Goal: Information Seeking & Learning: Understand process/instructions

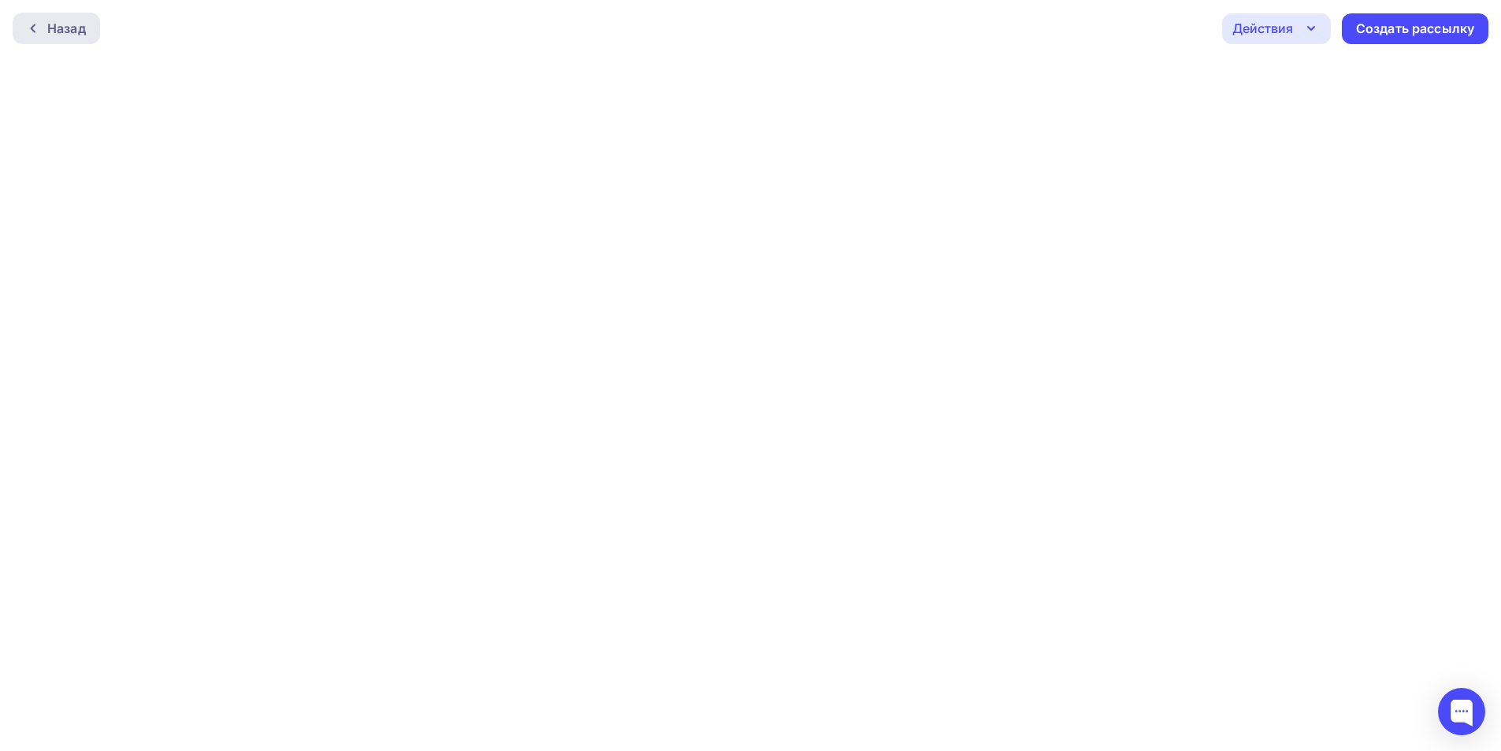
click at [35, 30] on icon at bounding box center [33, 28] width 13 height 13
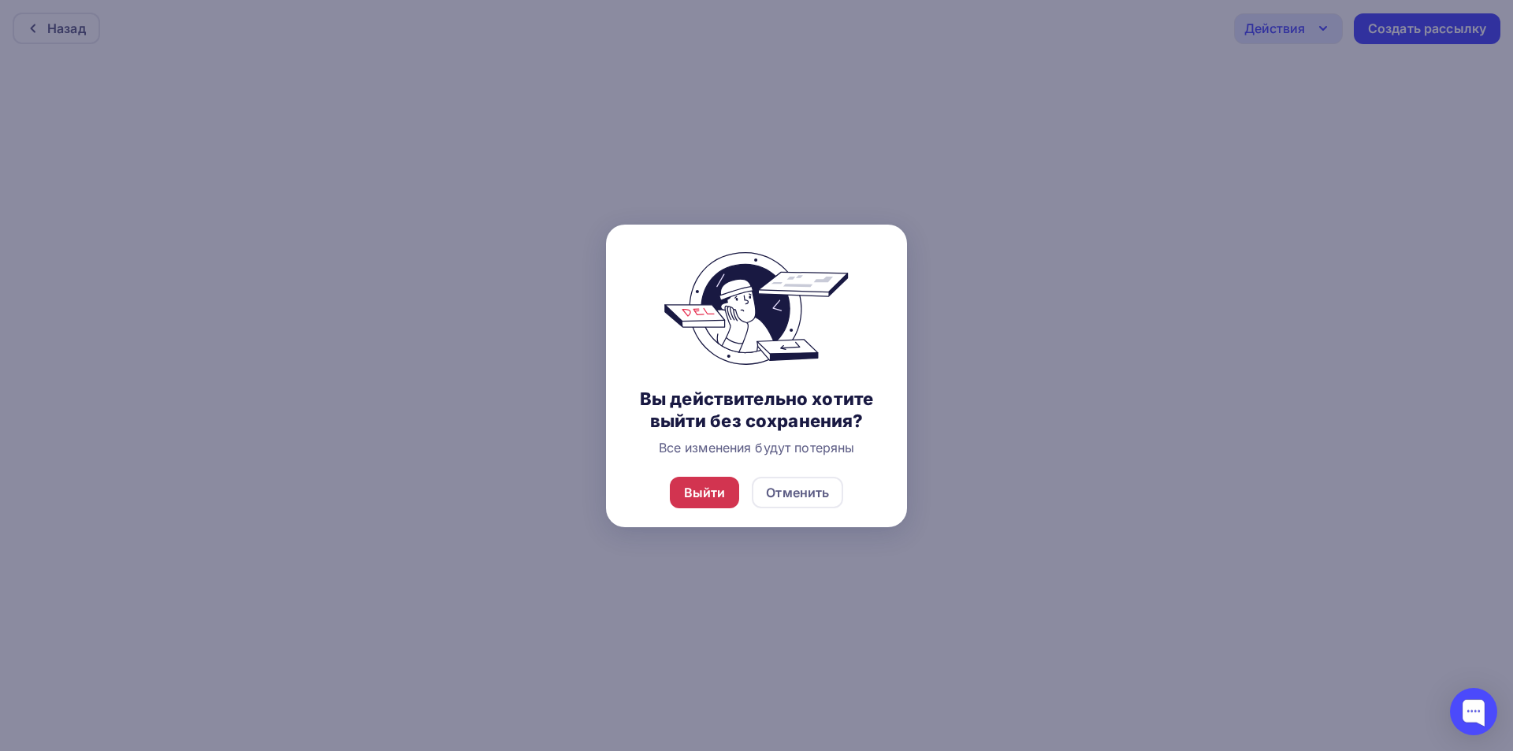
click at [726, 487] on div "Выйти" at bounding box center [705, 493] width 70 height 32
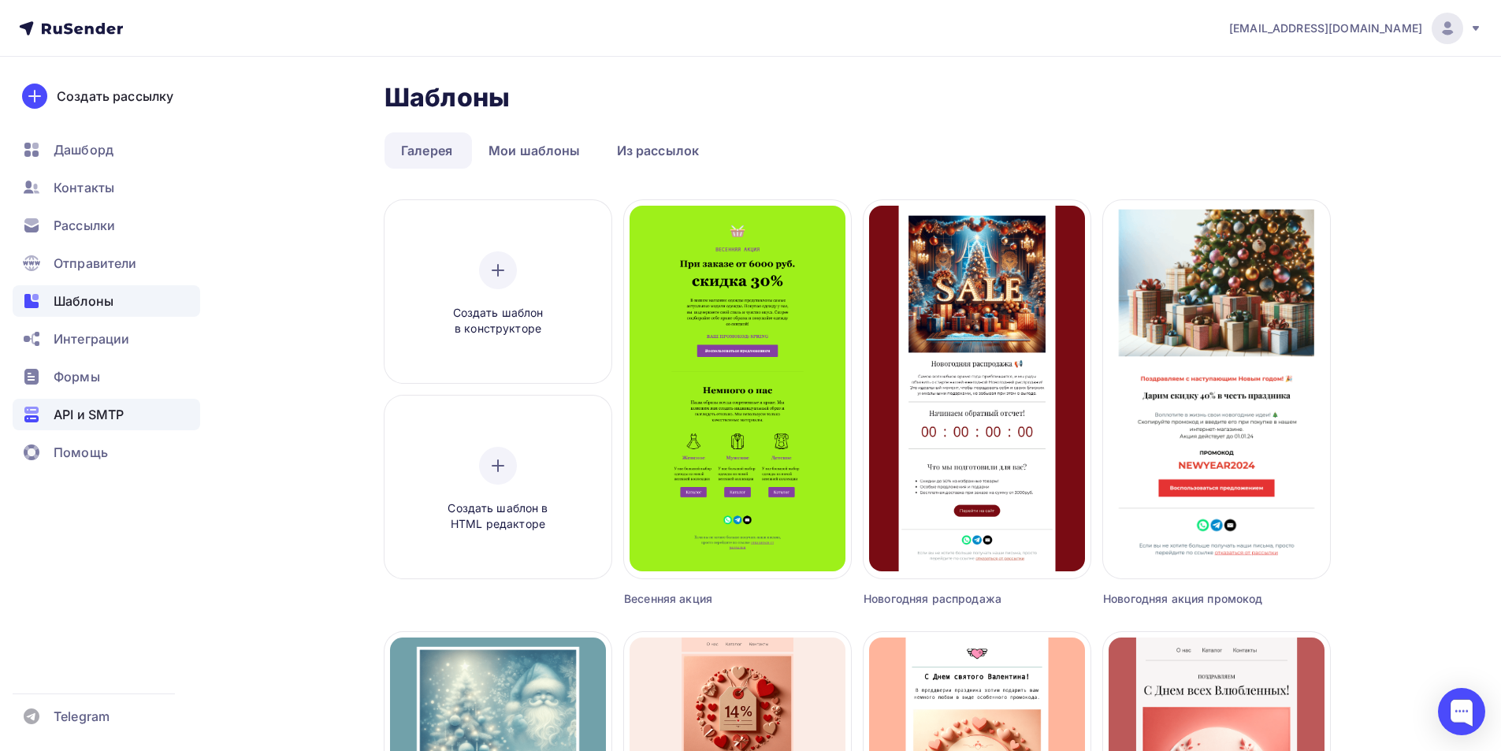
click at [121, 404] on div "API и SMTP" at bounding box center [107, 415] width 188 height 32
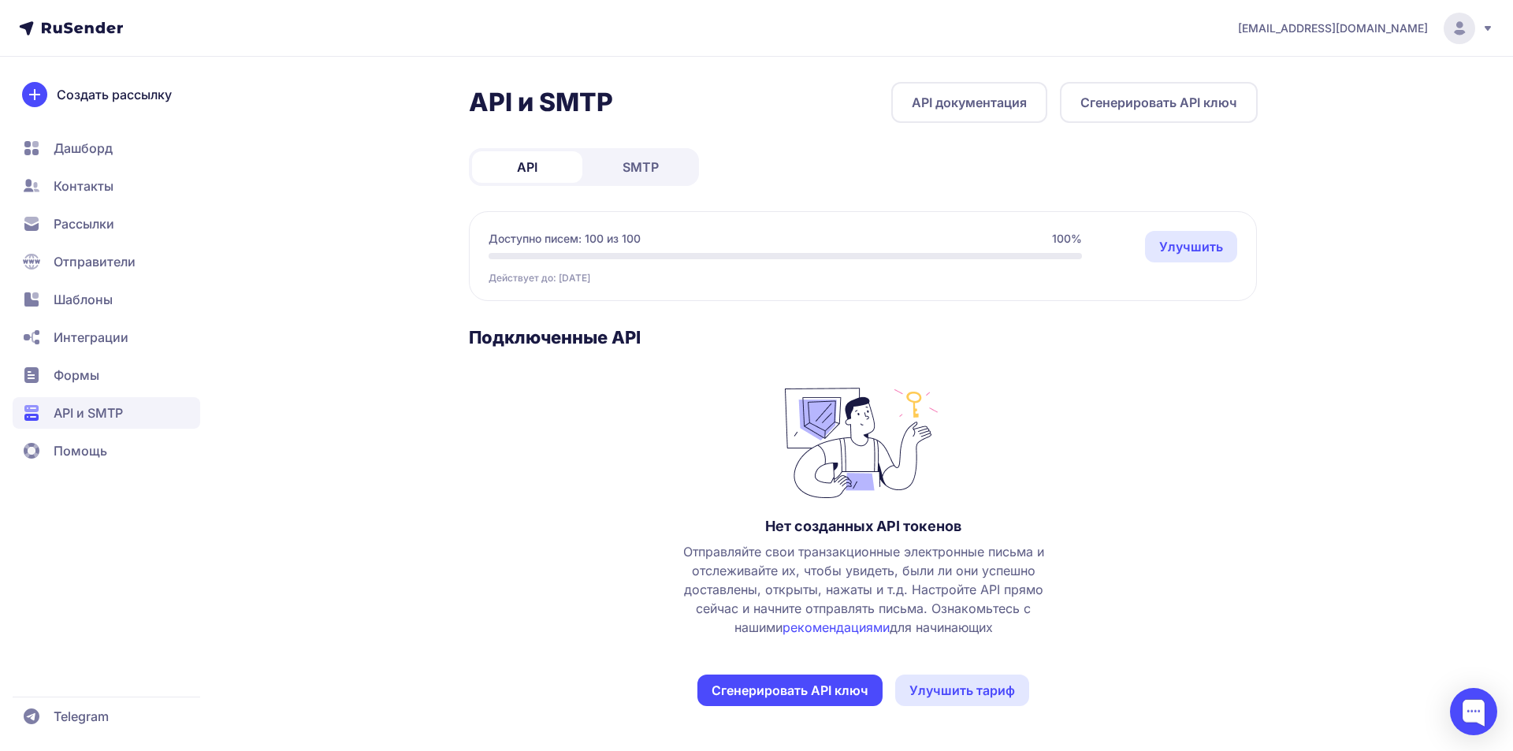
click at [84, 454] on span "Помощь" at bounding box center [81, 450] width 54 height 19
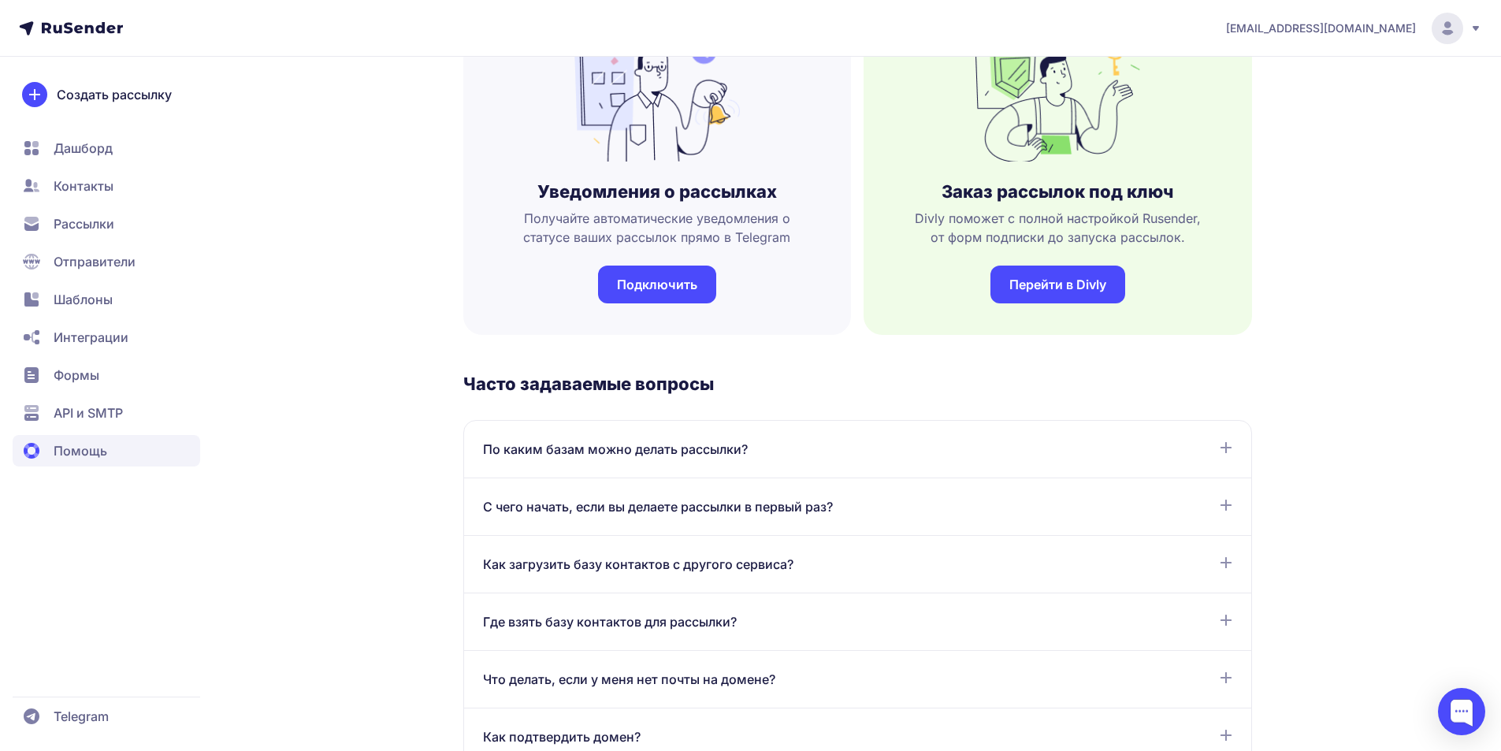
scroll to position [552, 0]
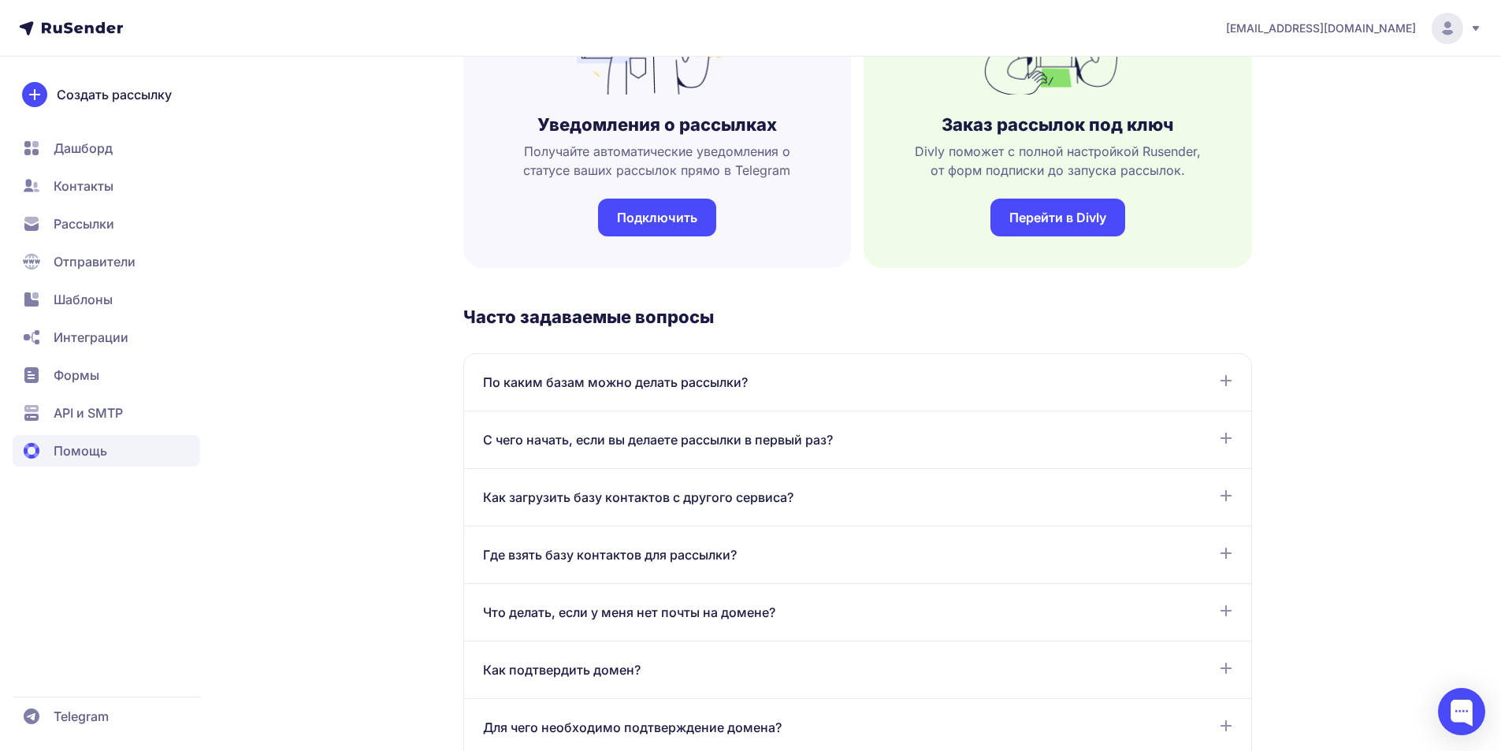
click at [876, 487] on div "Как загрузить базу контактов с другого сервиса? Если вы ранее пользовались друг…" at bounding box center [857, 498] width 787 height 58
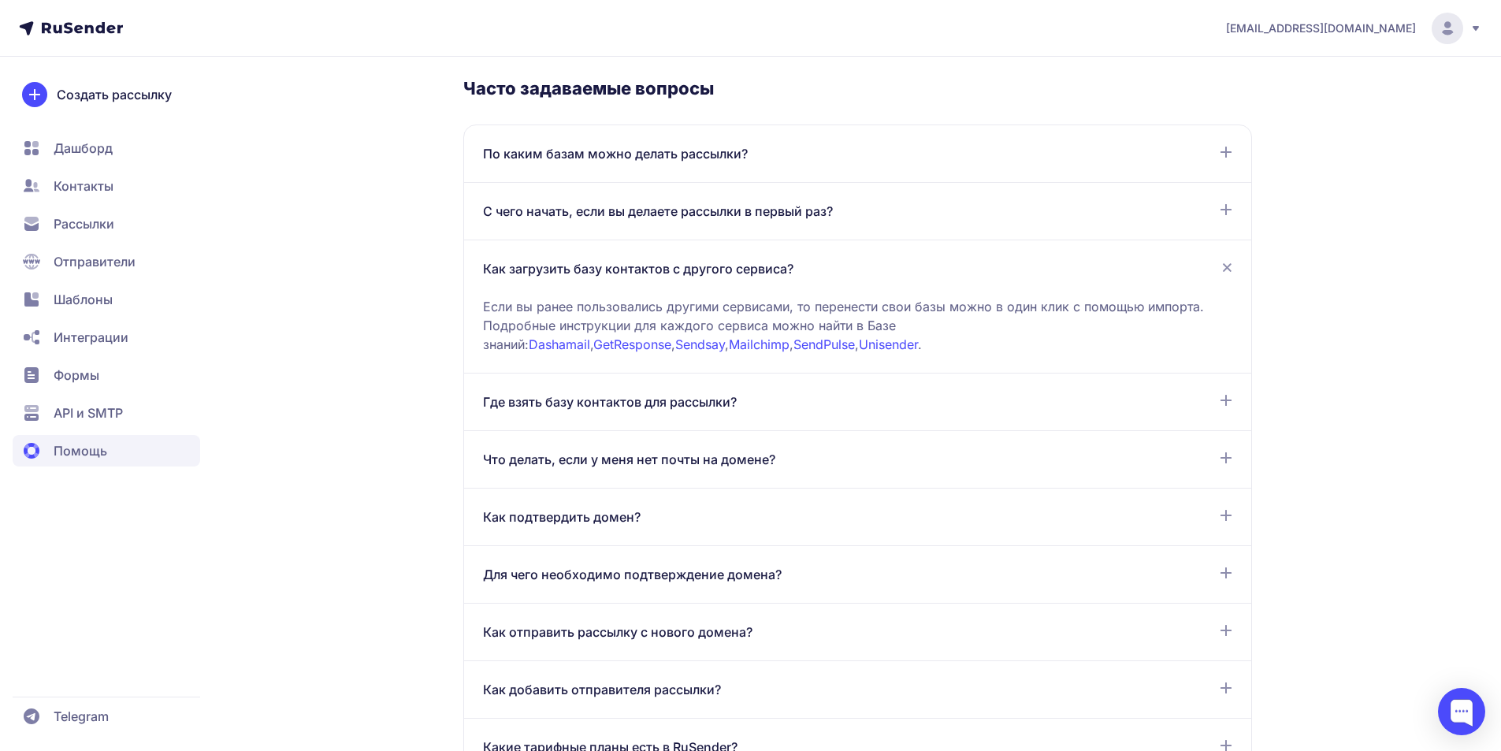
scroll to position [788, 0]
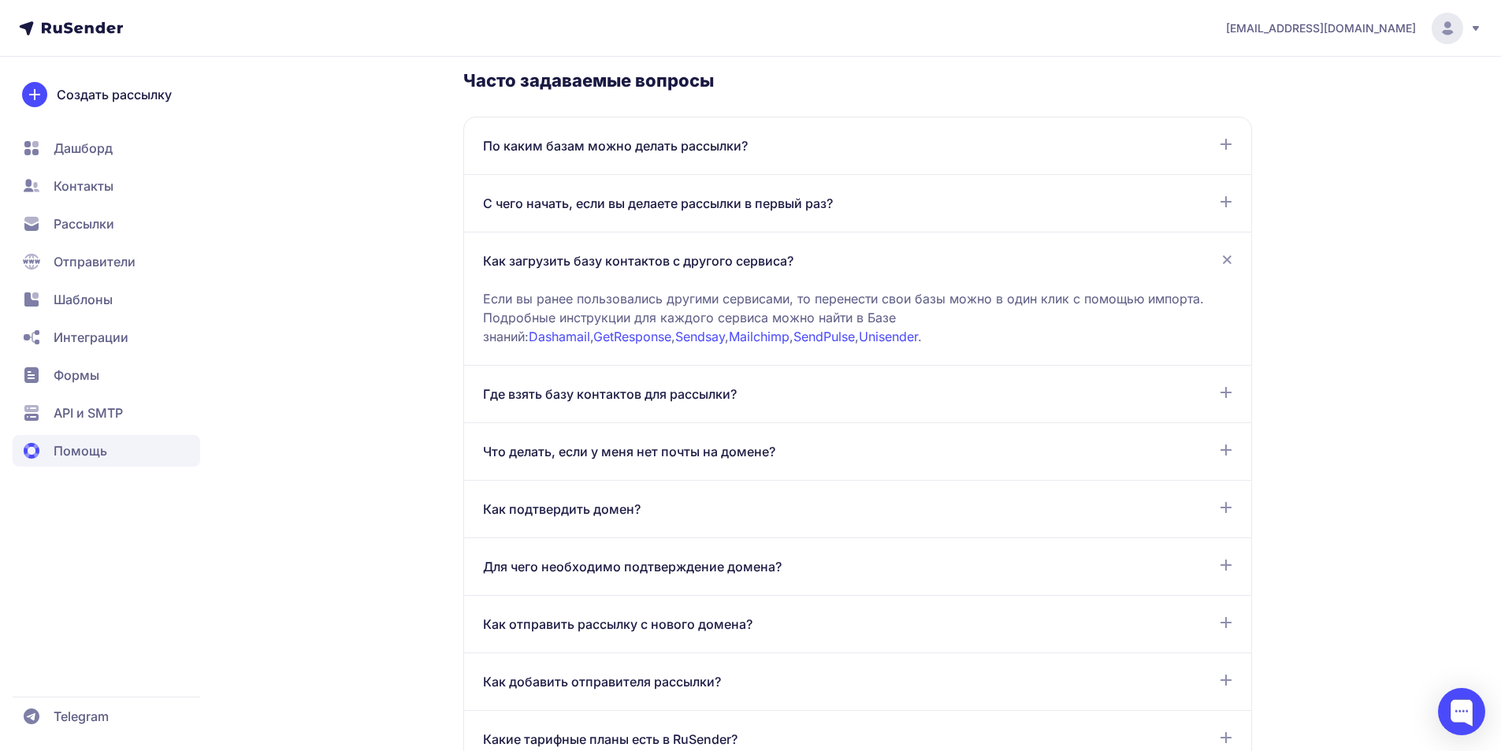
click at [781, 403] on div "Где взять базу контактов для рассылки? Отправлять почту можно тем, кто подтверд…" at bounding box center [857, 395] width 787 height 58
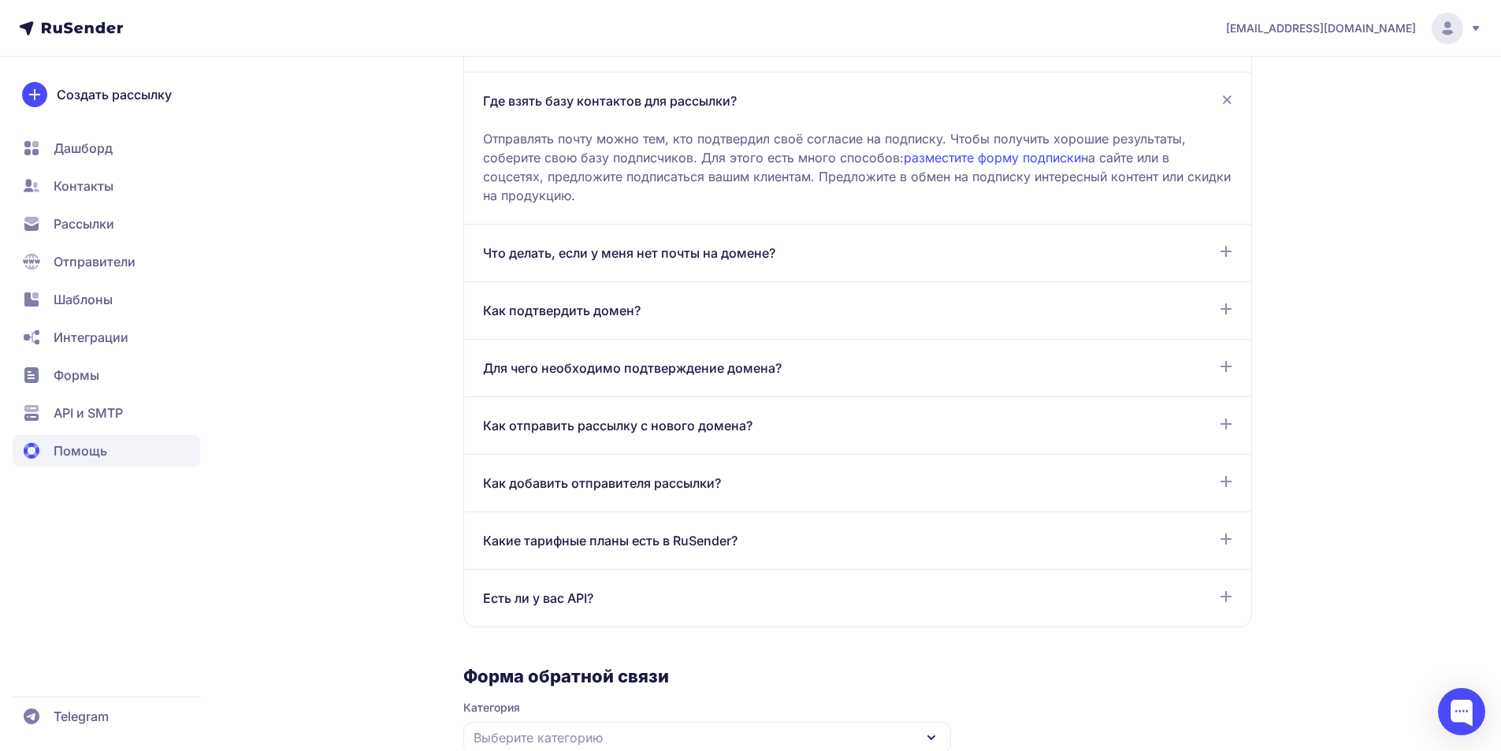
scroll to position [1103, 0]
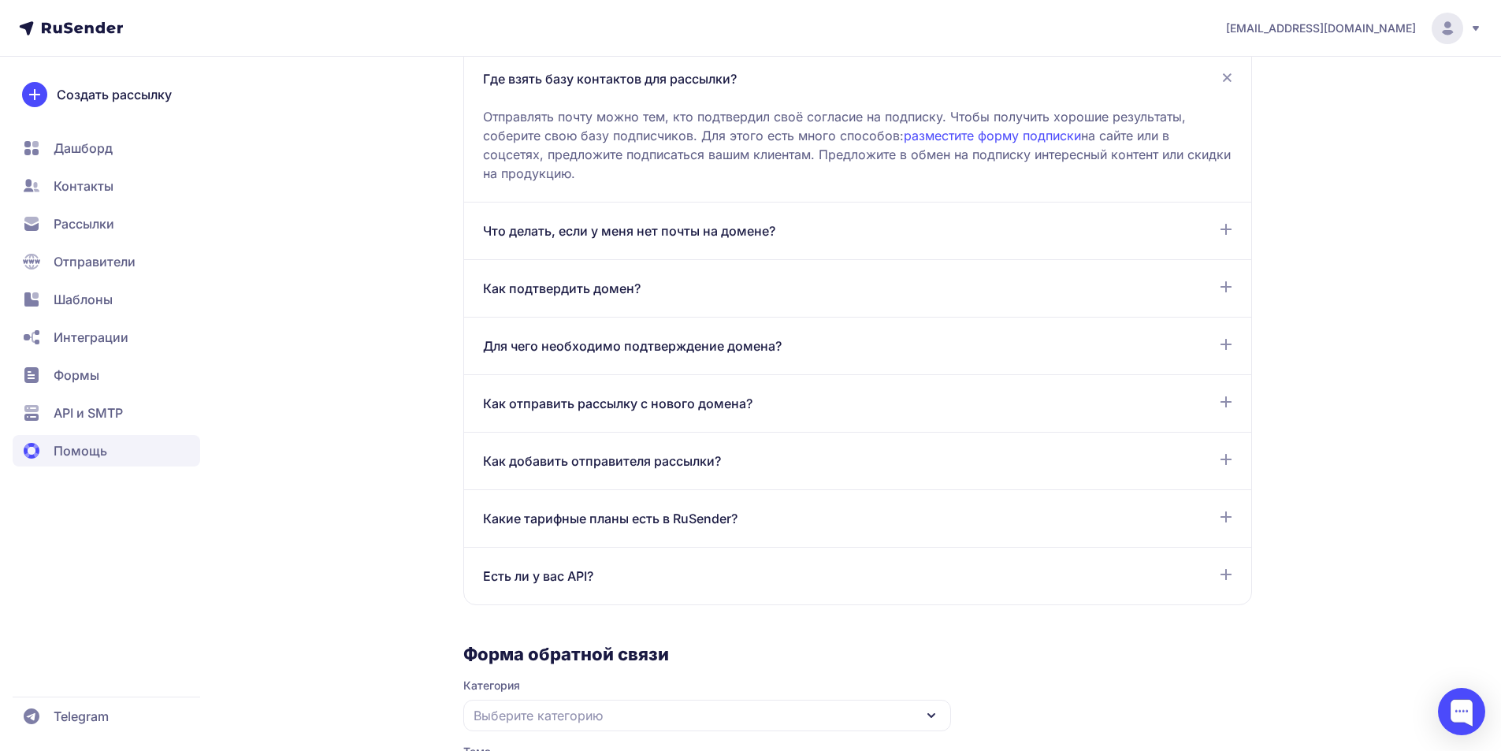
click at [884, 346] on div "Для чего необходимо подтверждение домена?" at bounding box center [857, 345] width 749 height 19
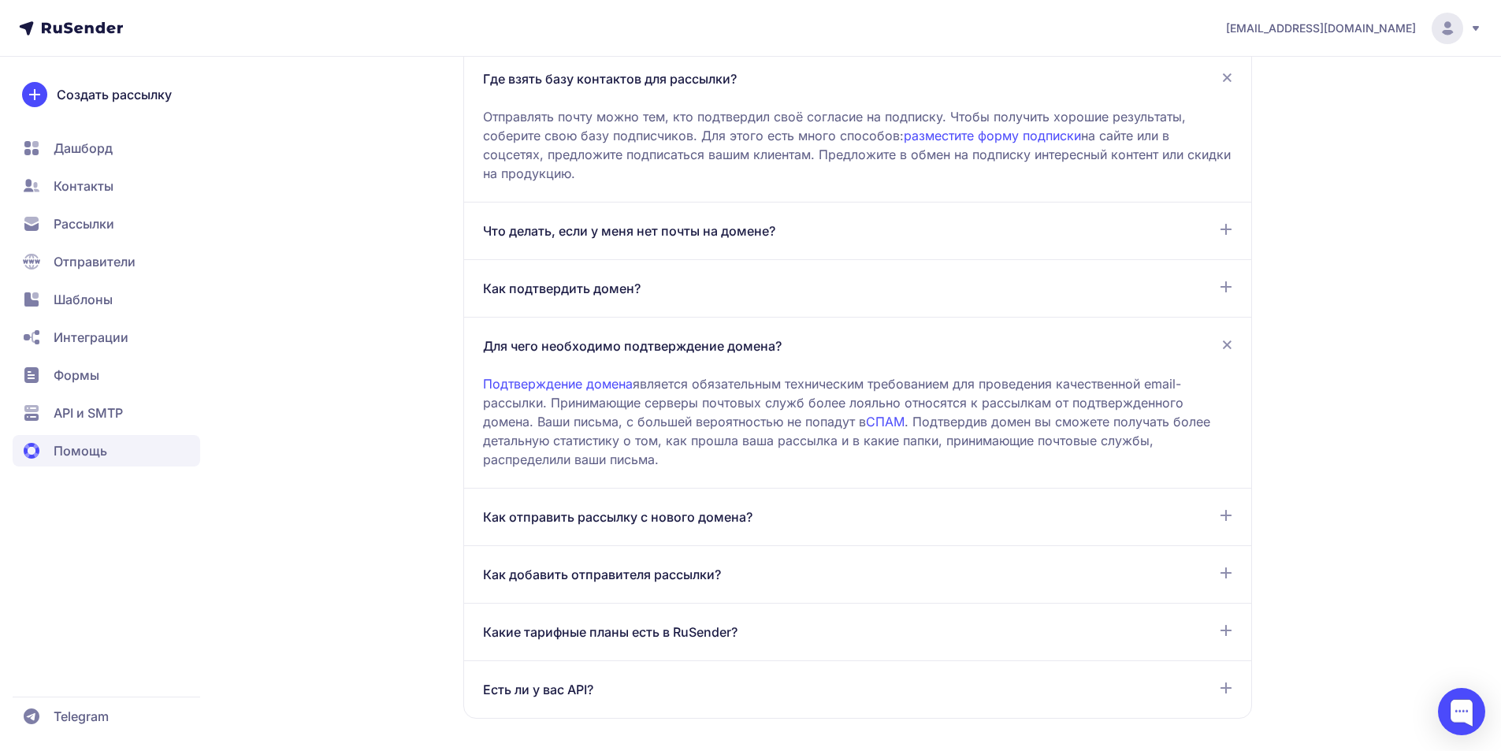
click at [708, 295] on div "Как подтвердить домен?" at bounding box center [857, 288] width 749 height 19
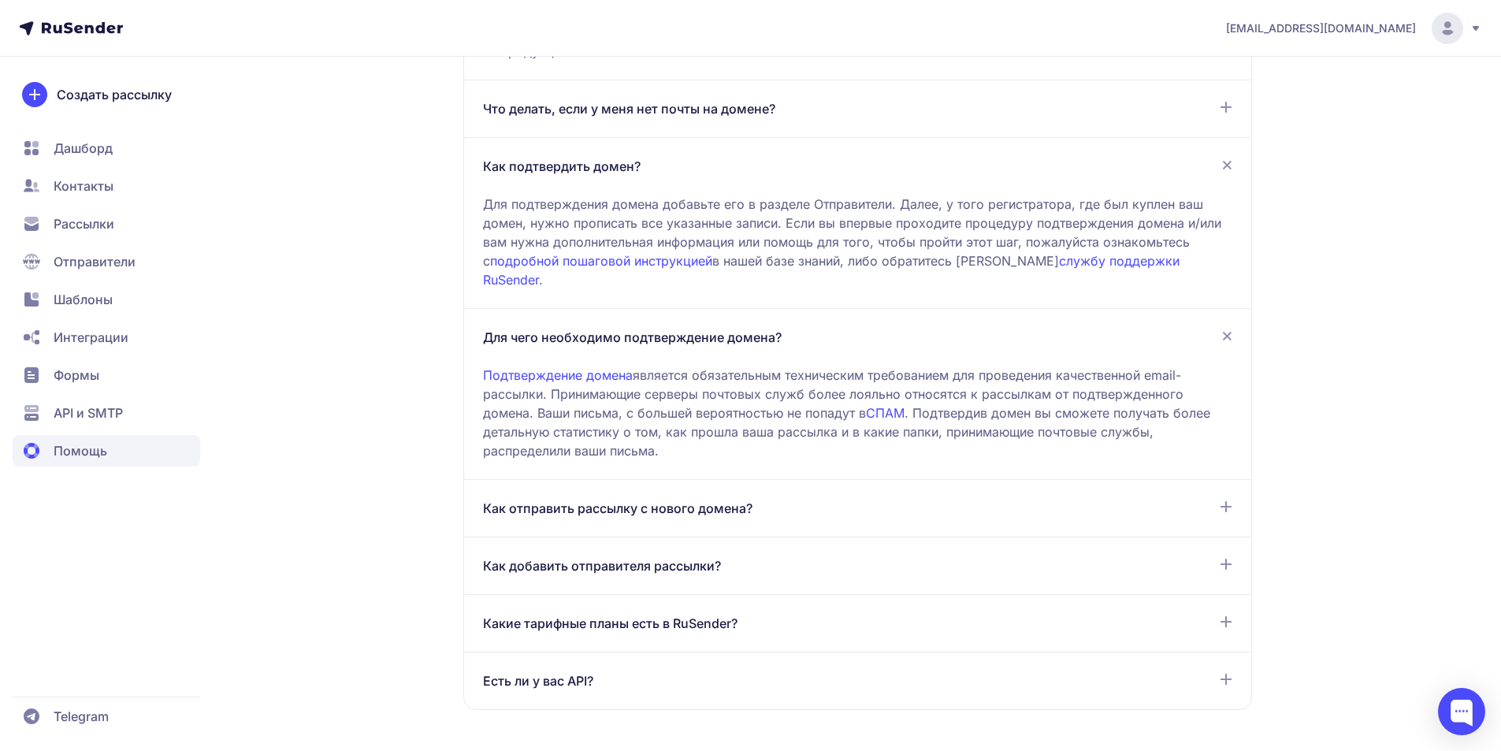
scroll to position [1339, 0]
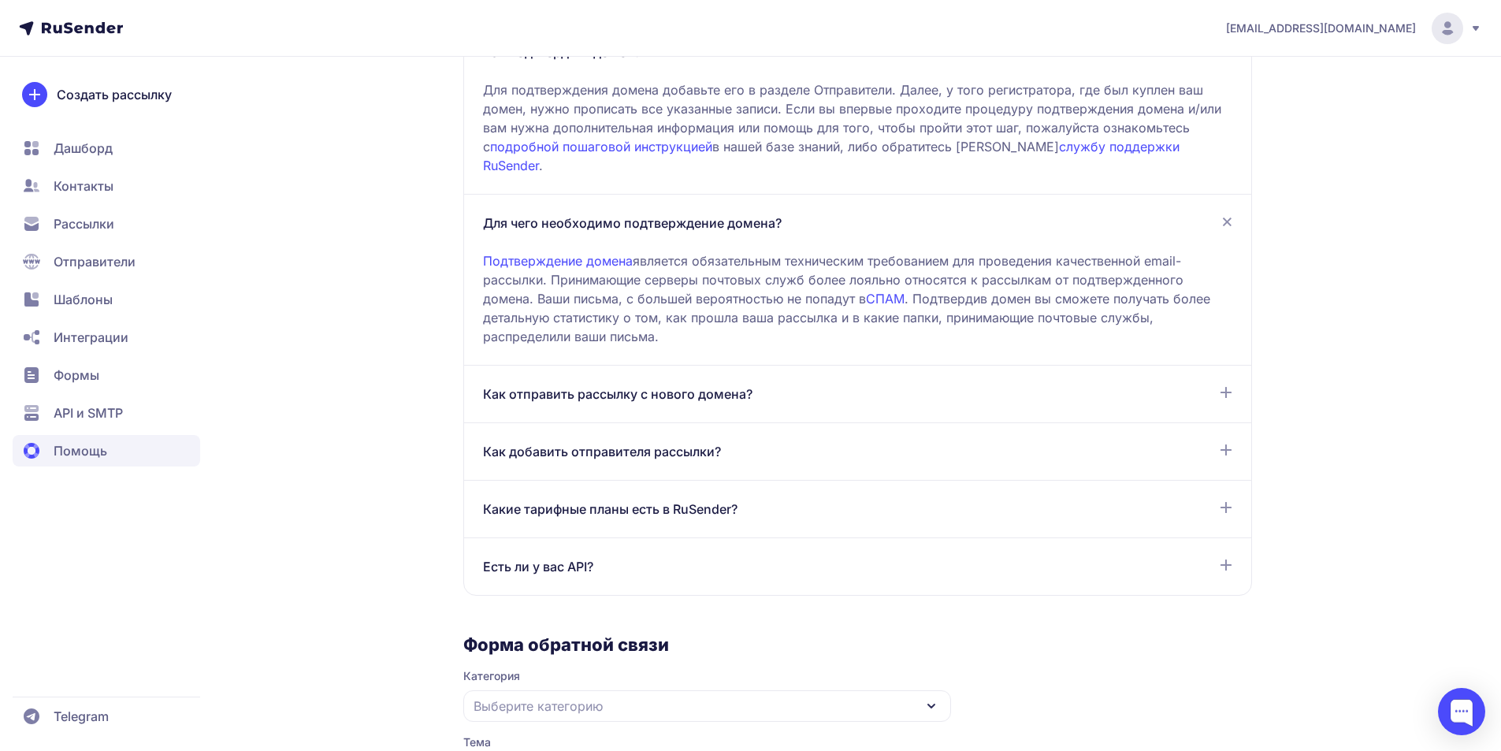
click at [738, 388] on div "Как отправить рассылку с нового домена? Если вы впервые создали почту на домене…" at bounding box center [857, 395] width 787 height 58
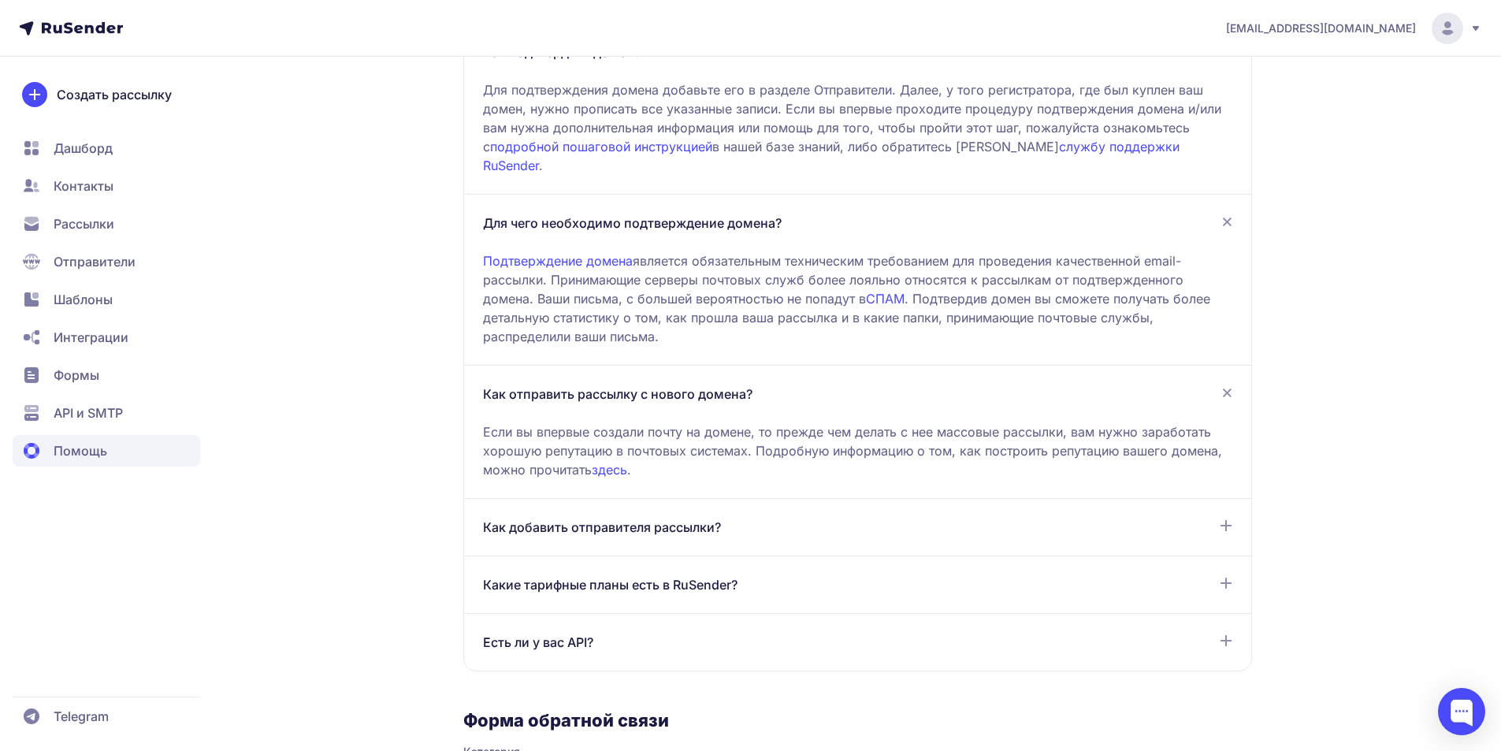
click at [731, 499] on div "Как добавить отправителя рассылки? По умолчанию после регистрации у вас уже ест…" at bounding box center [857, 528] width 787 height 58
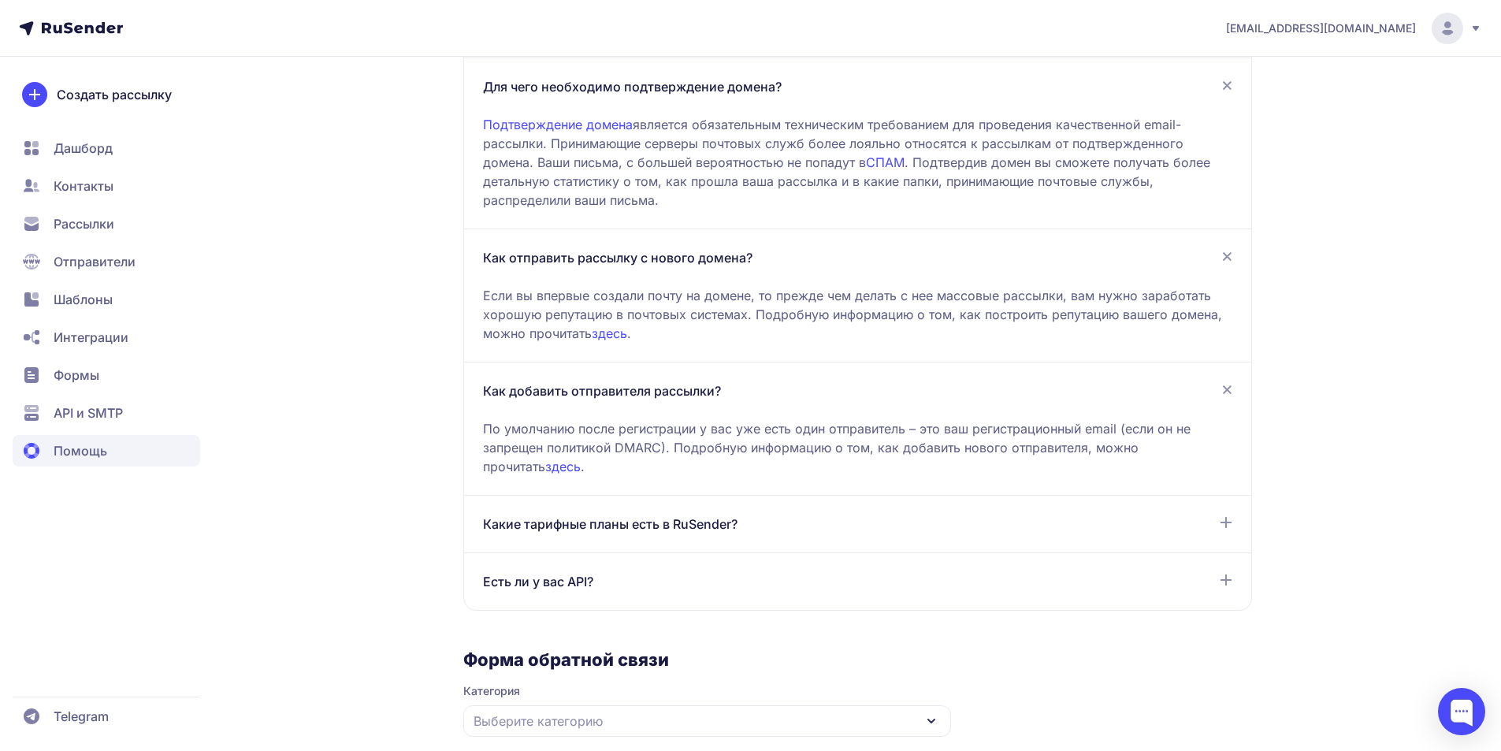
scroll to position [1497, 0]
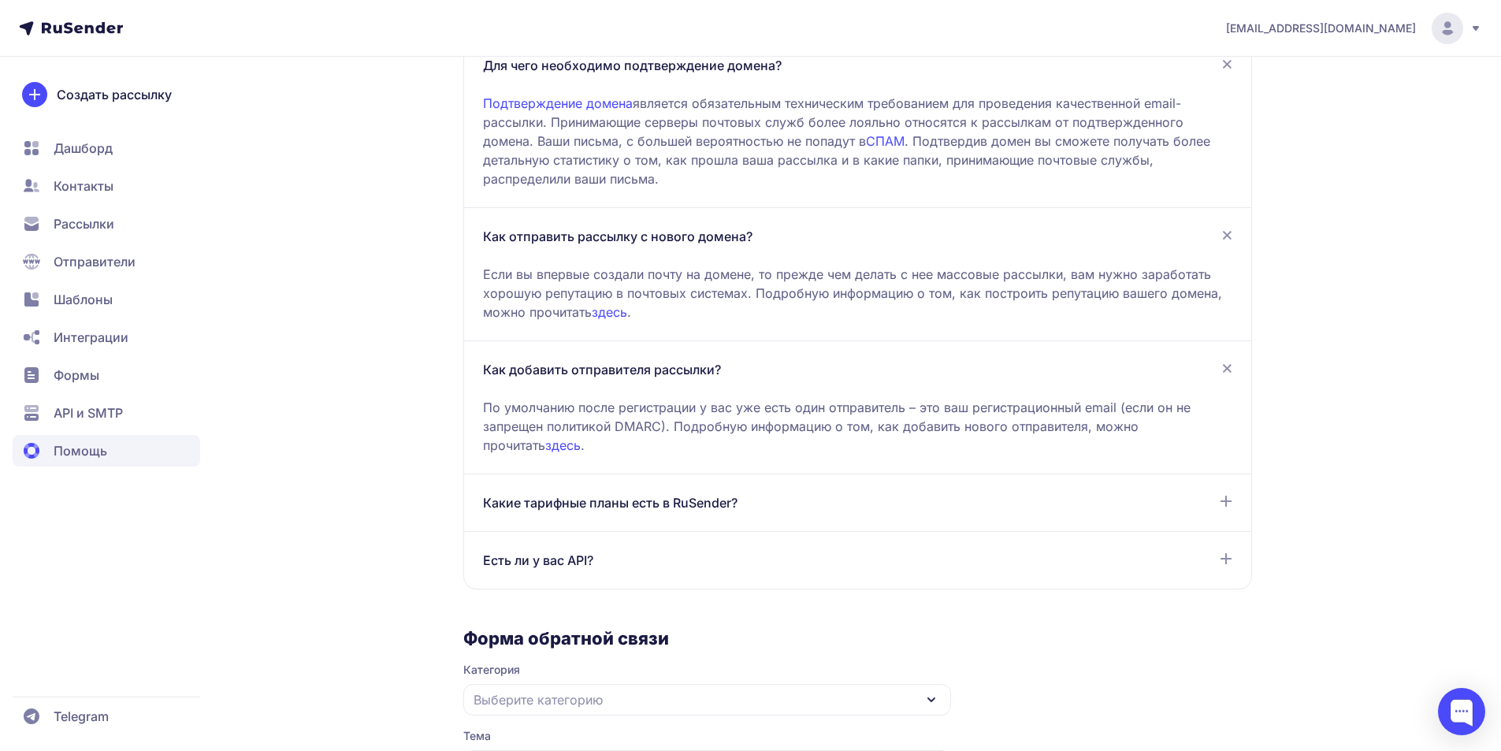
click at [789, 493] on div "Какие тарифные планы есть в RuSender?" at bounding box center [857, 502] width 749 height 19
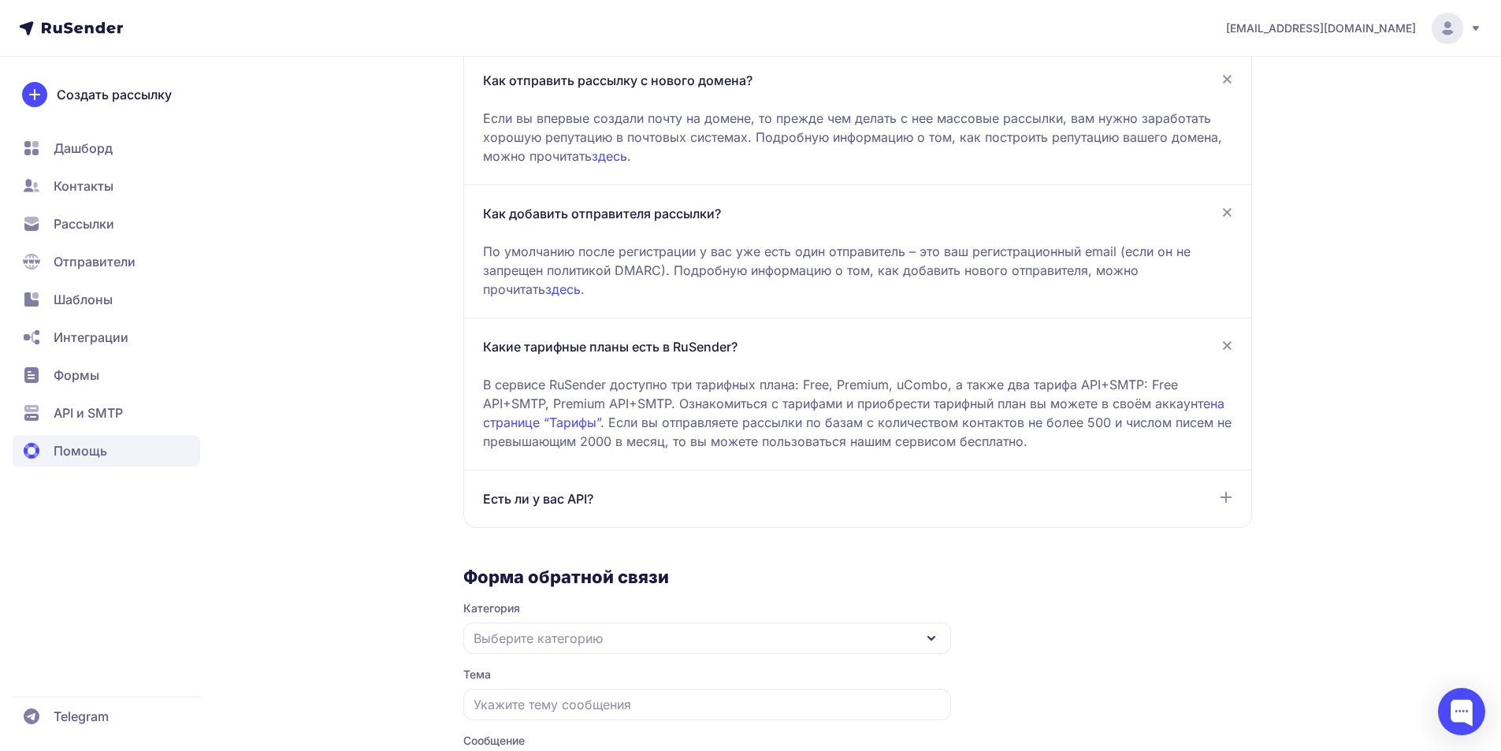
scroll to position [1655, 0]
click at [773, 488] on div "Есть ли у вас API?" at bounding box center [857, 497] width 749 height 19
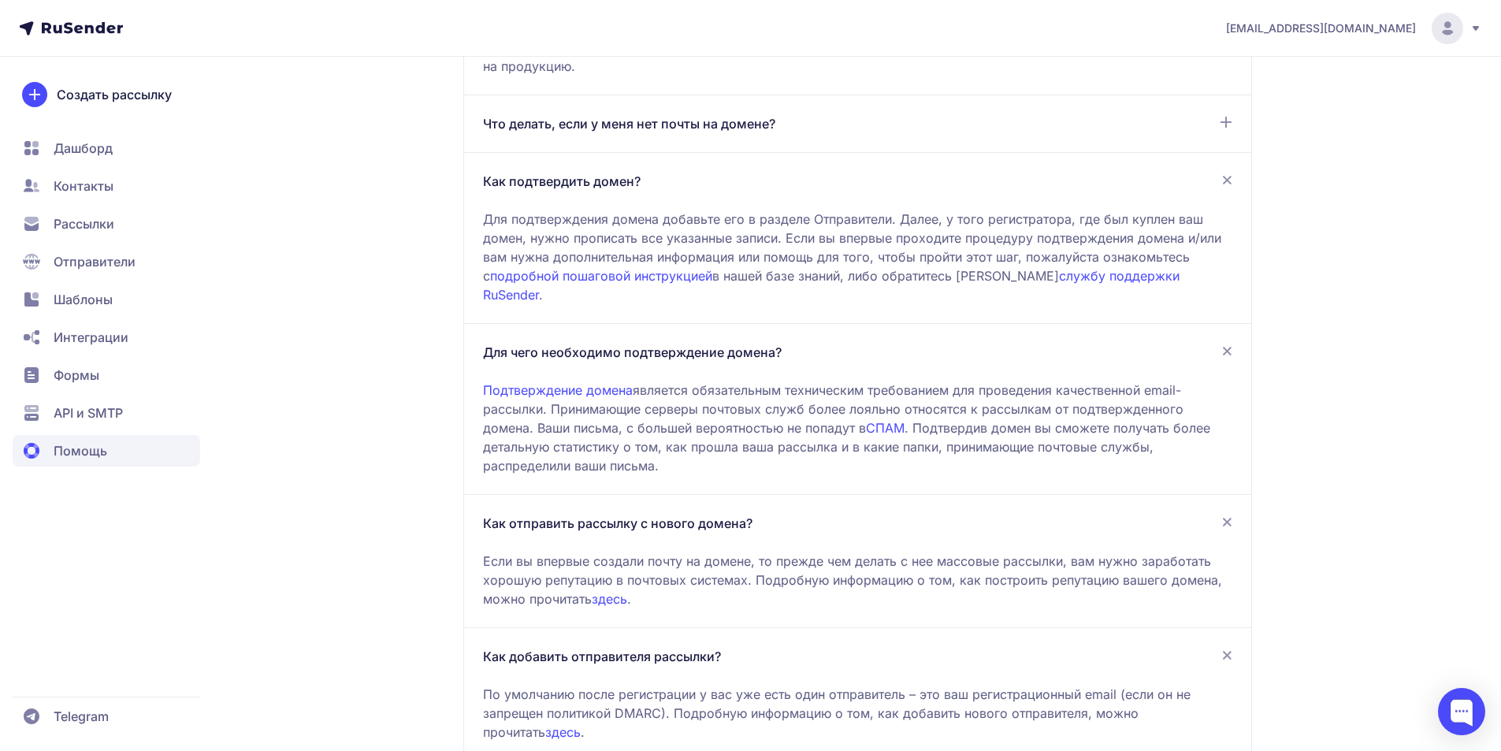
scroll to position [1182, 0]
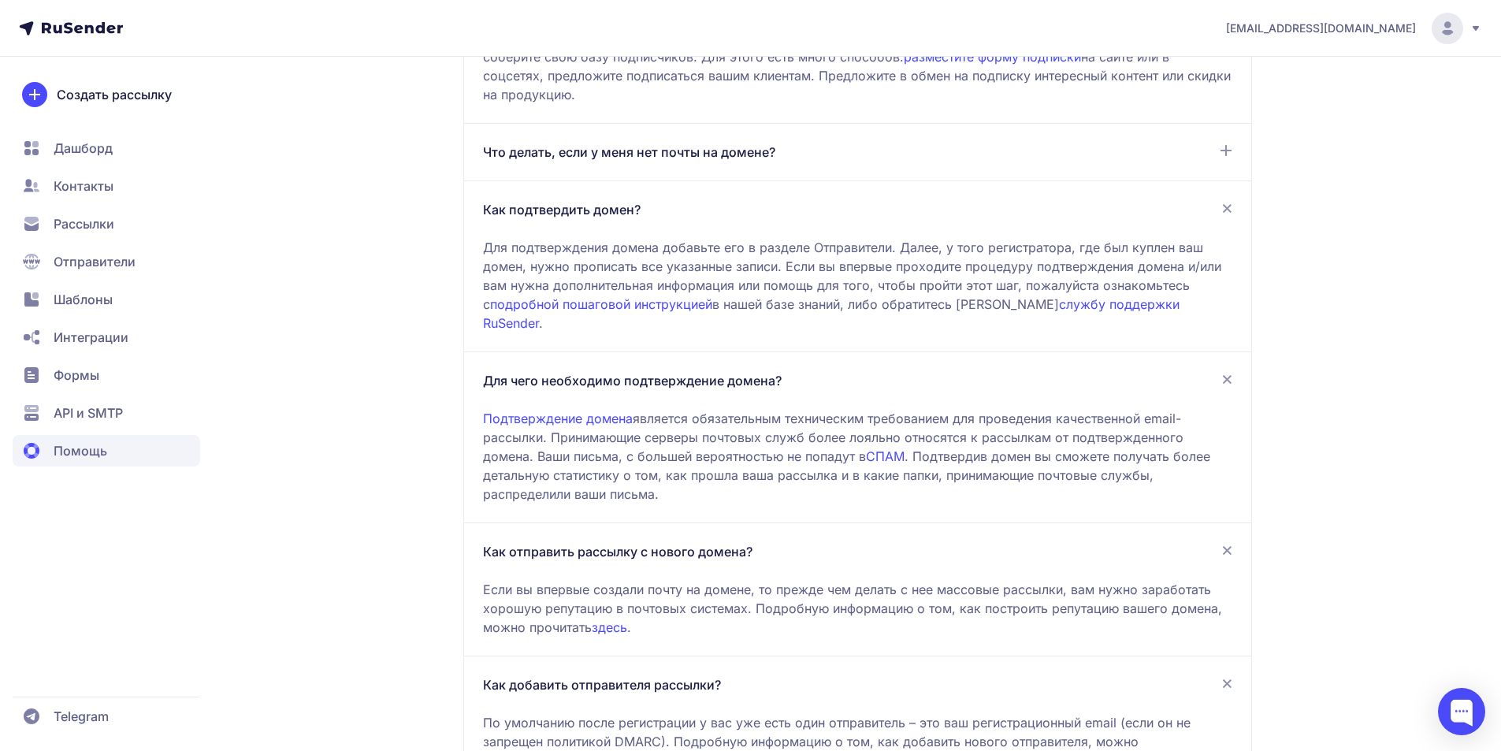
click at [580, 410] on link "Подтверждение домена" at bounding box center [558, 418] width 150 height 16
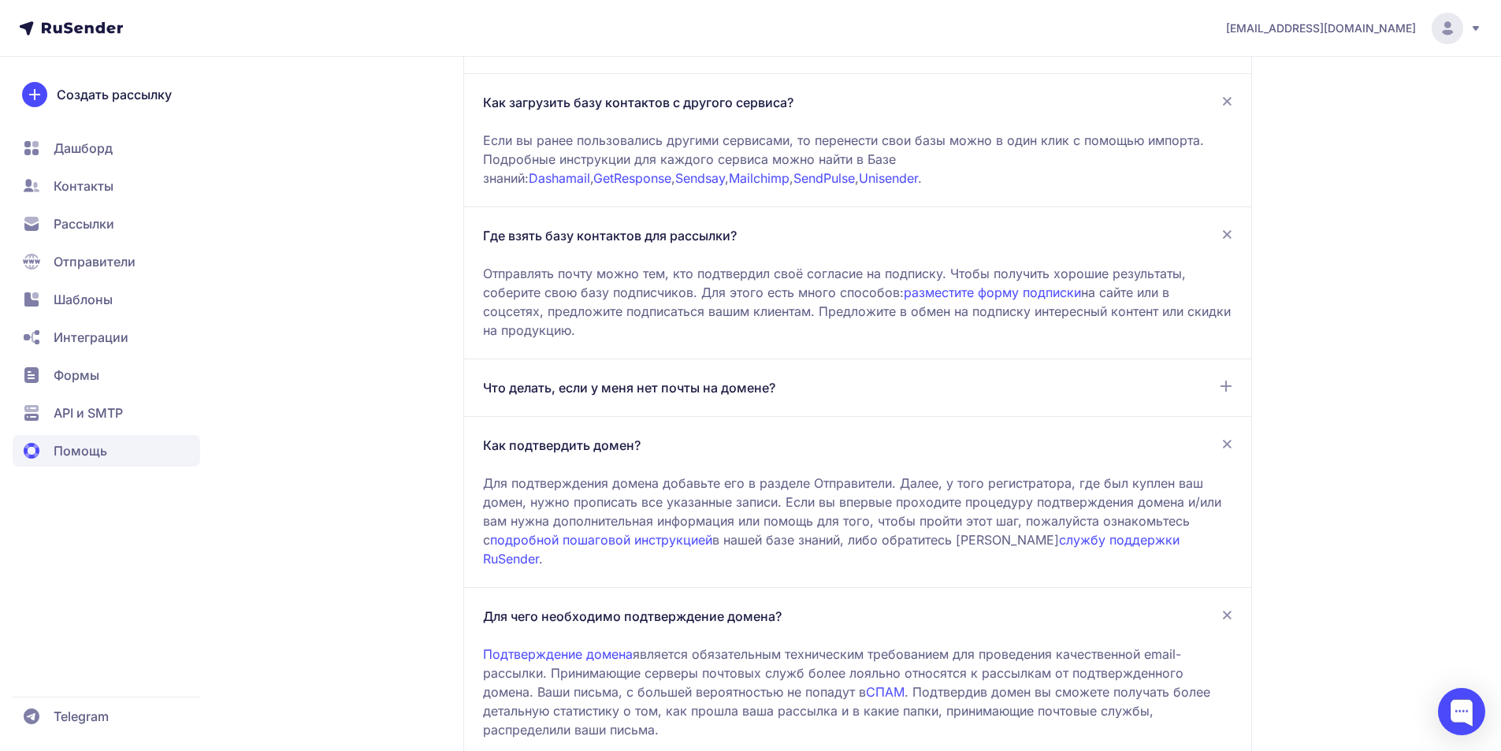
scroll to position [945, 0]
click at [841, 376] on div "Что делать, если у меня нет почты на домене? Если вы владеете доменом, вы может…" at bounding box center [857, 389] width 787 height 58
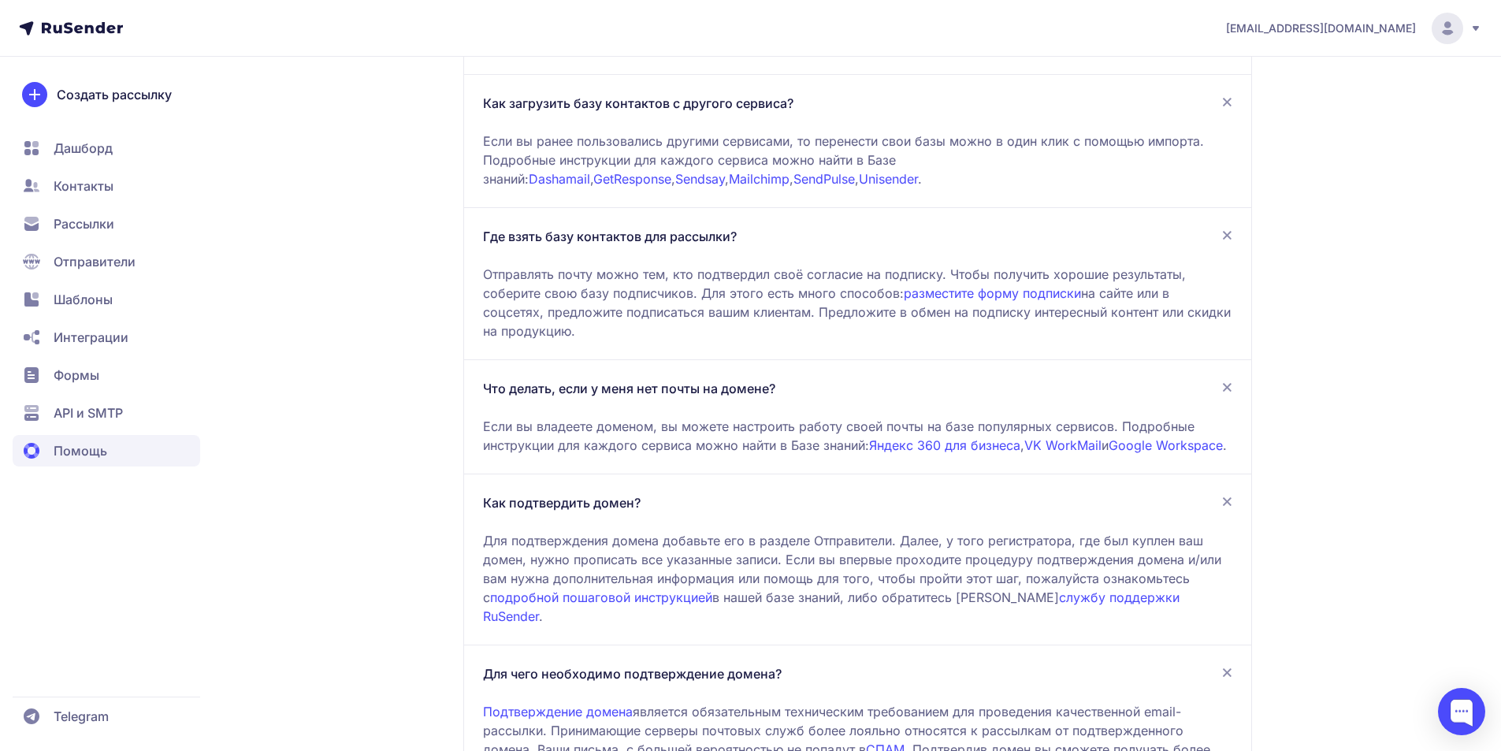
click at [1078, 448] on link "VK WorkMail" at bounding box center [1062, 445] width 77 height 16
click at [942, 442] on link "Яндекс 360 для бизнеса" at bounding box center [944, 445] width 151 height 16
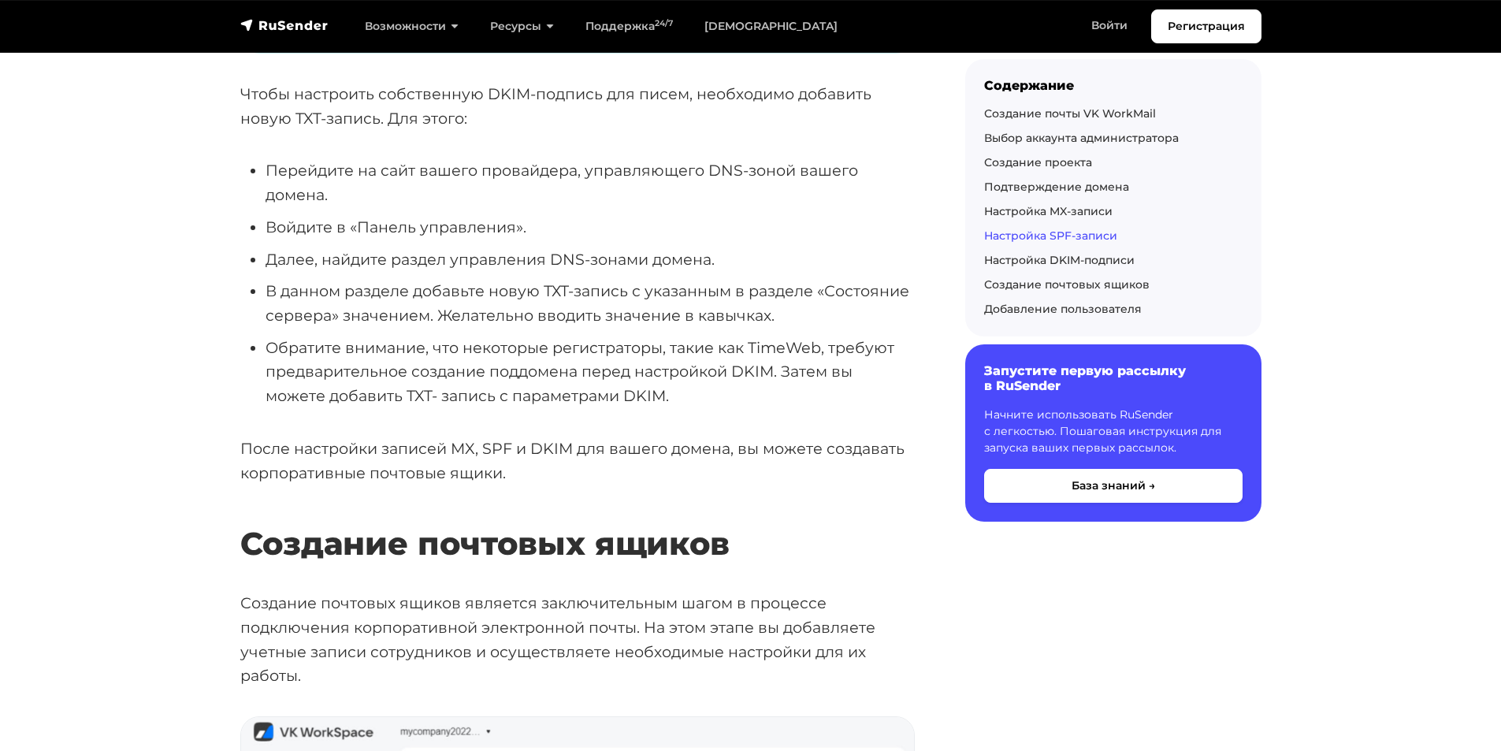
scroll to position [4727, 0]
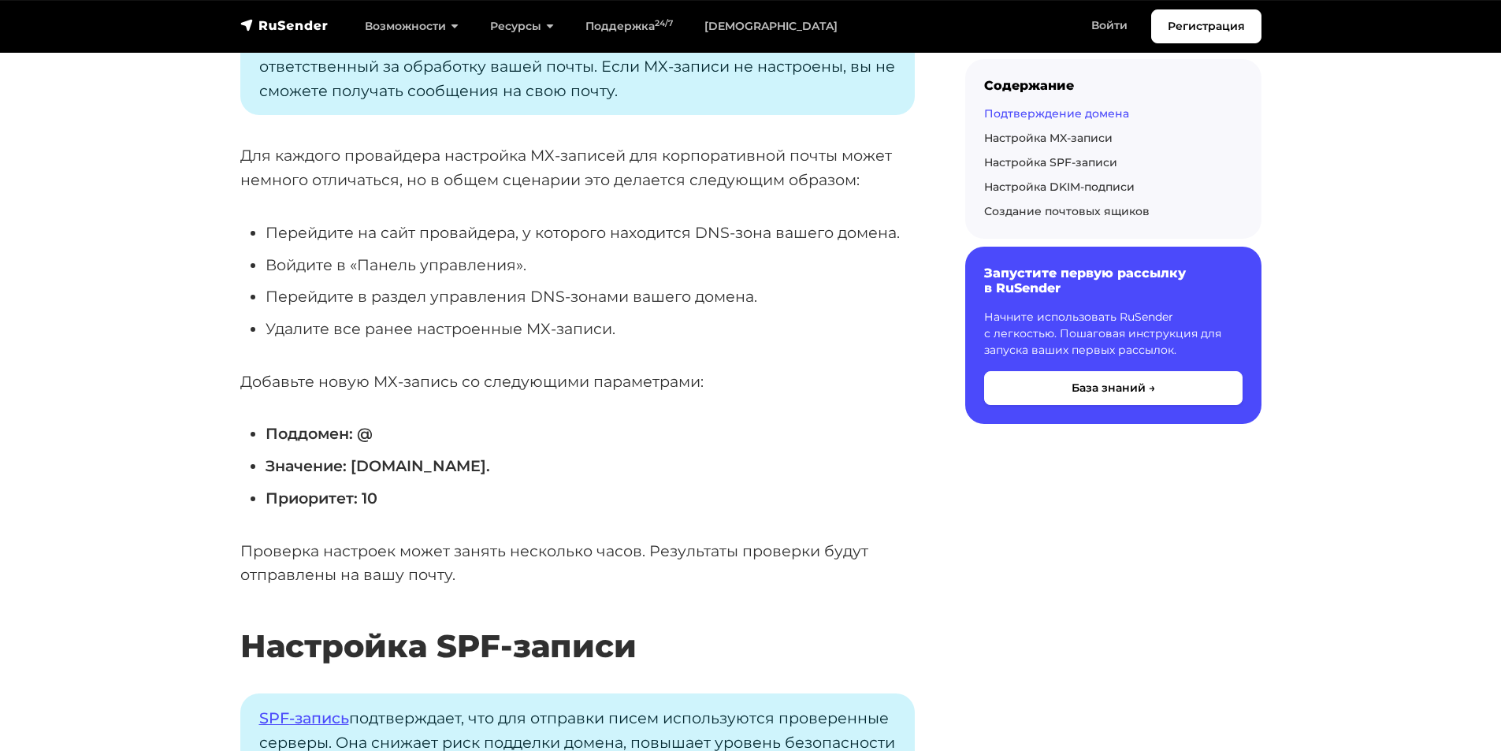
scroll to position [3230, 0]
